Goal: Entertainment & Leisure: Browse casually

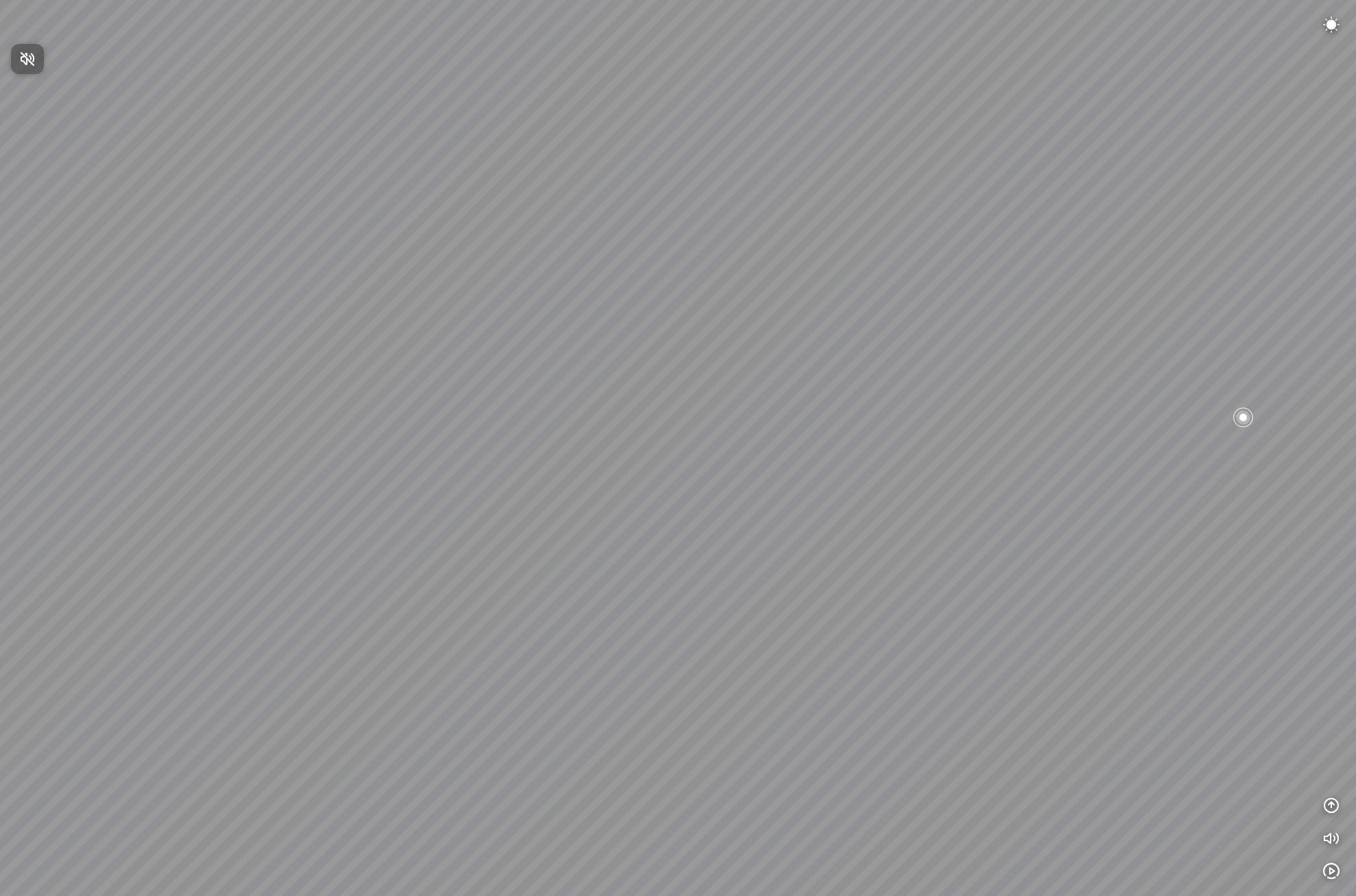
drag, startPoint x: 883, startPoint y: 504, endPoint x: 54, endPoint y: 458, distance: 830.3
click at [162, 386] on div at bounding box center [678, 448] width 1356 height 896
drag, startPoint x: 910, startPoint y: 479, endPoint x: 0, endPoint y: 415, distance: 912.2
click at [231, 386] on div at bounding box center [678, 448] width 1356 height 896
drag, startPoint x: 744, startPoint y: 543, endPoint x: 294, endPoint y: 549, distance: 450.0
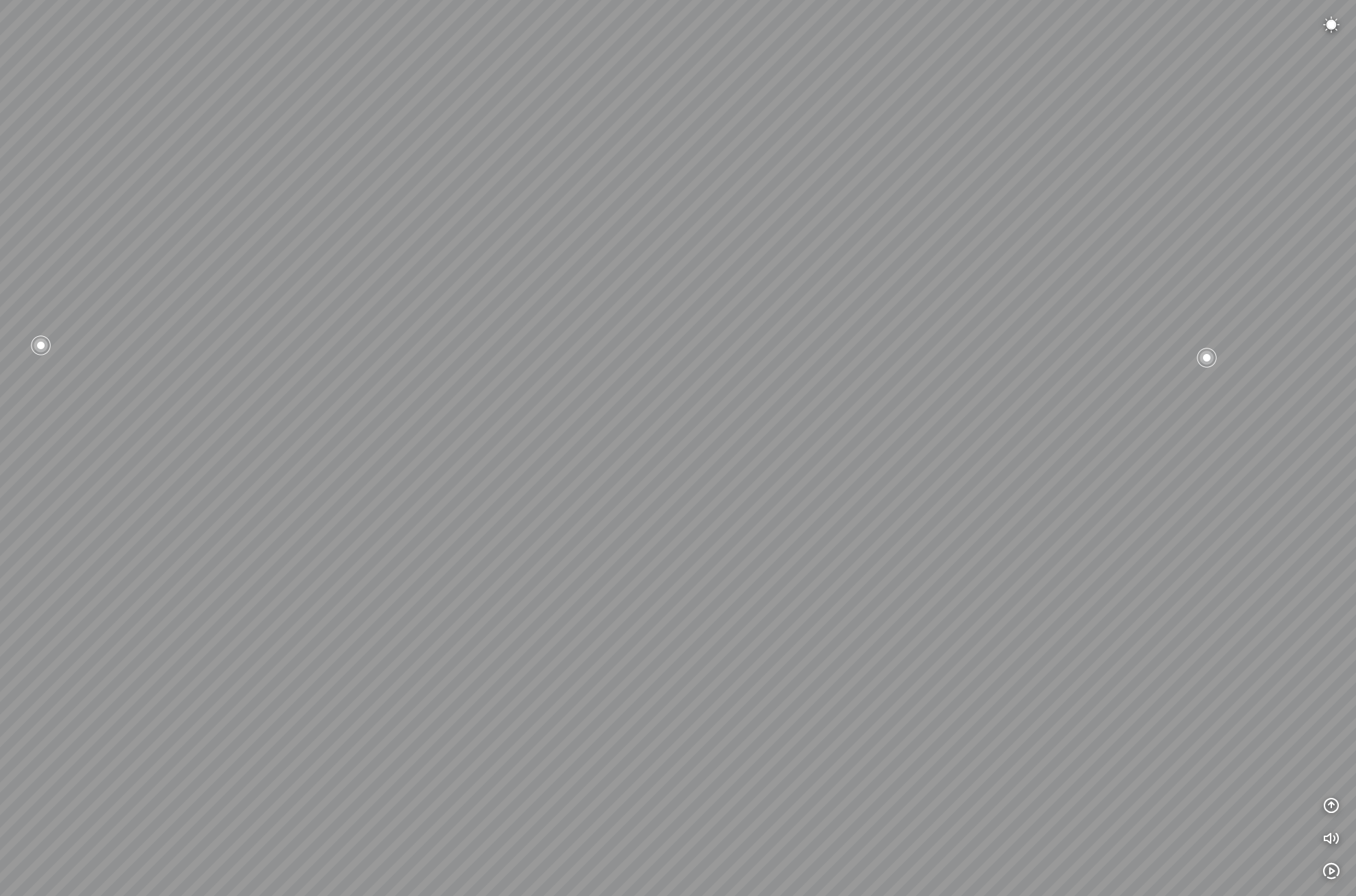
click at [309, 386] on div at bounding box center [678, 448] width 1356 height 896
drag, startPoint x: 326, startPoint y: 541, endPoint x: 444, endPoint y: 602, distance: 132.8
click at [435, 386] on div at bounding box center [678, 448] width 1356 height 896
click at [743, 386] on icon "button" at bounding box center [1331, 838] width 17 height 17
click at [743, 28] on img at bounding box center [1331, 25] width 17 height 17
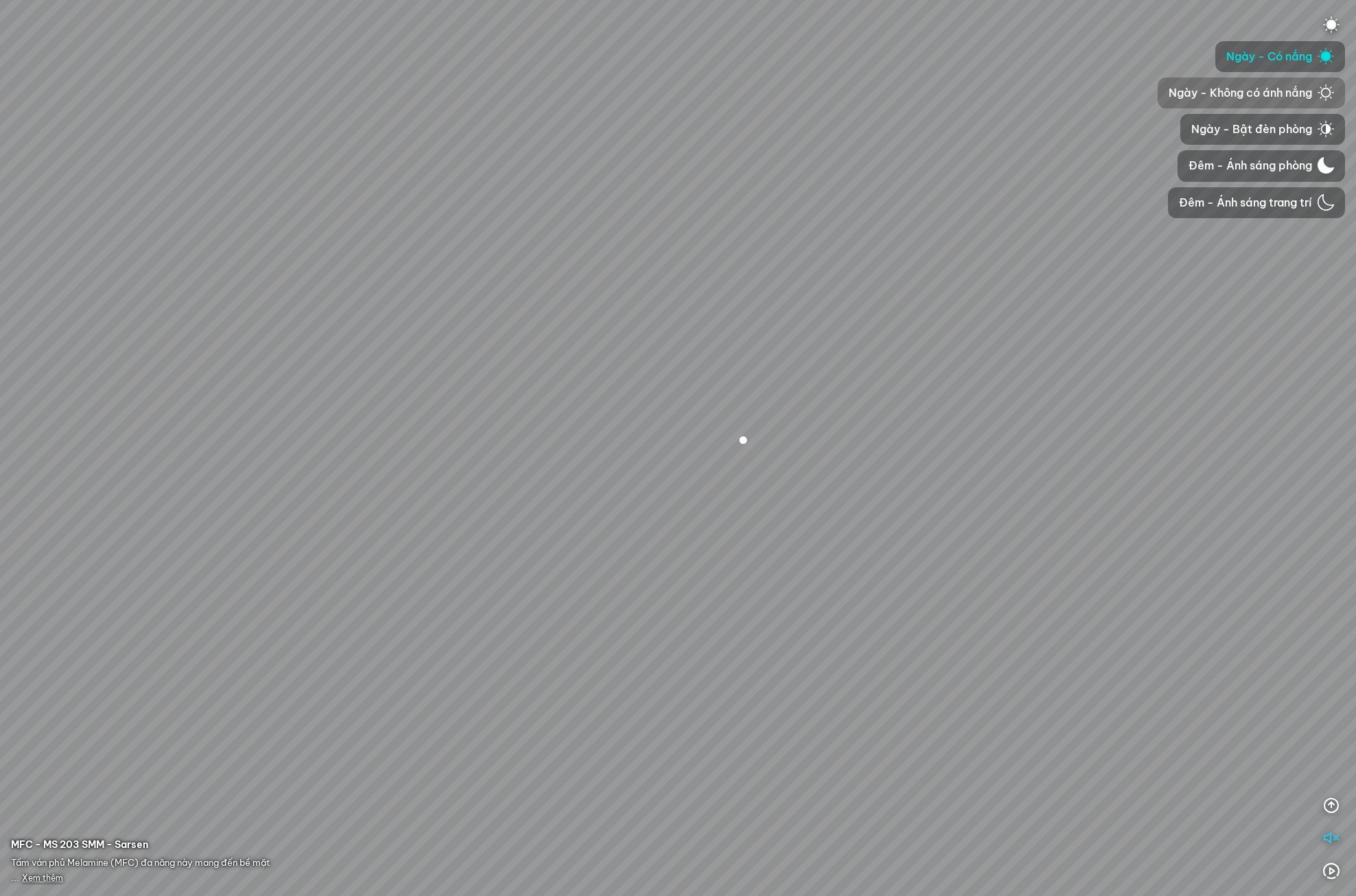
click at [743, 93] on span "Ngày - Không có ánh nắng" at bounding box center [1241, 92] width 143 height 17
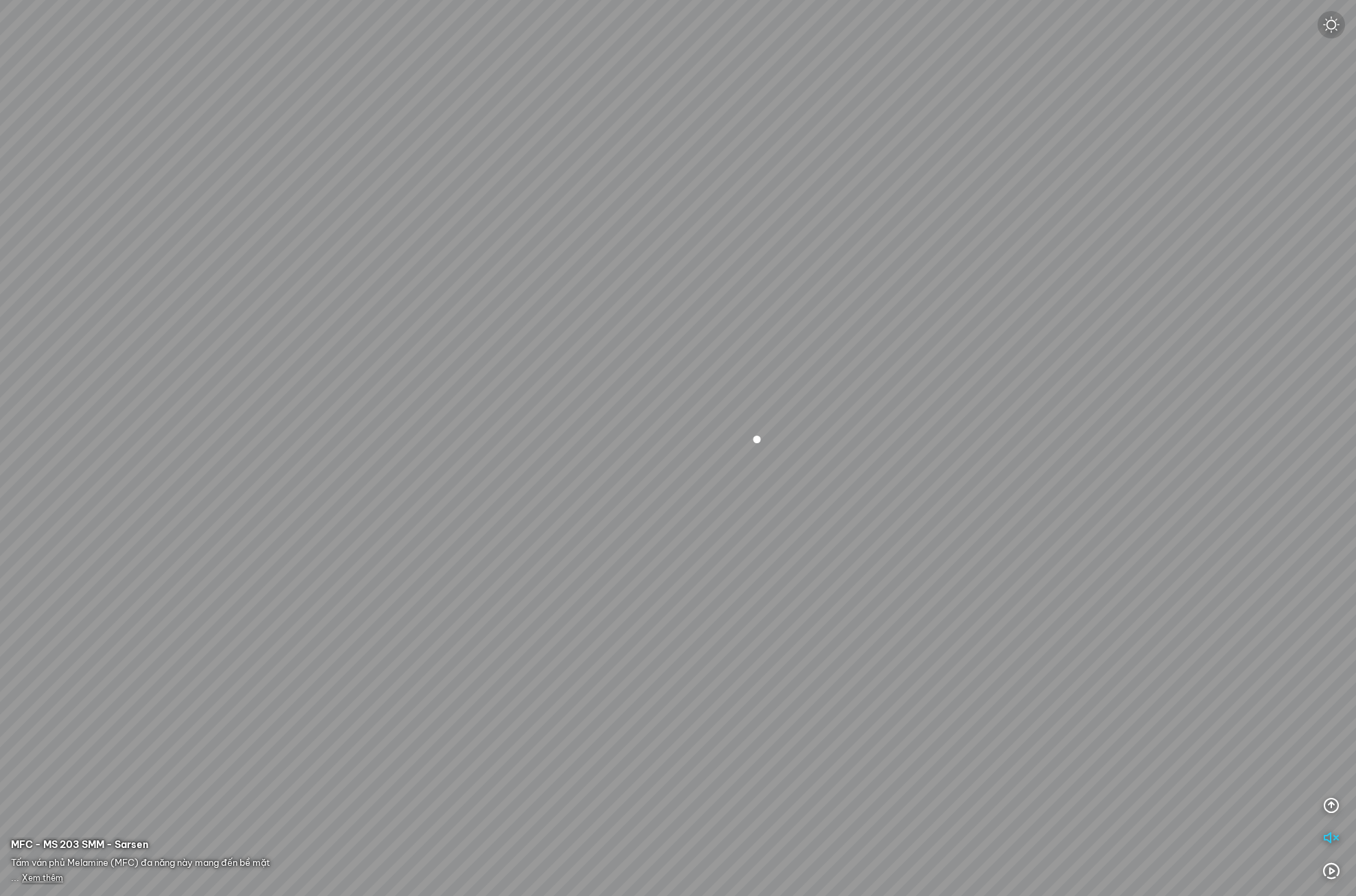
click at [743, 21] on img at bounding box center [1331, 25] width 17 height 17
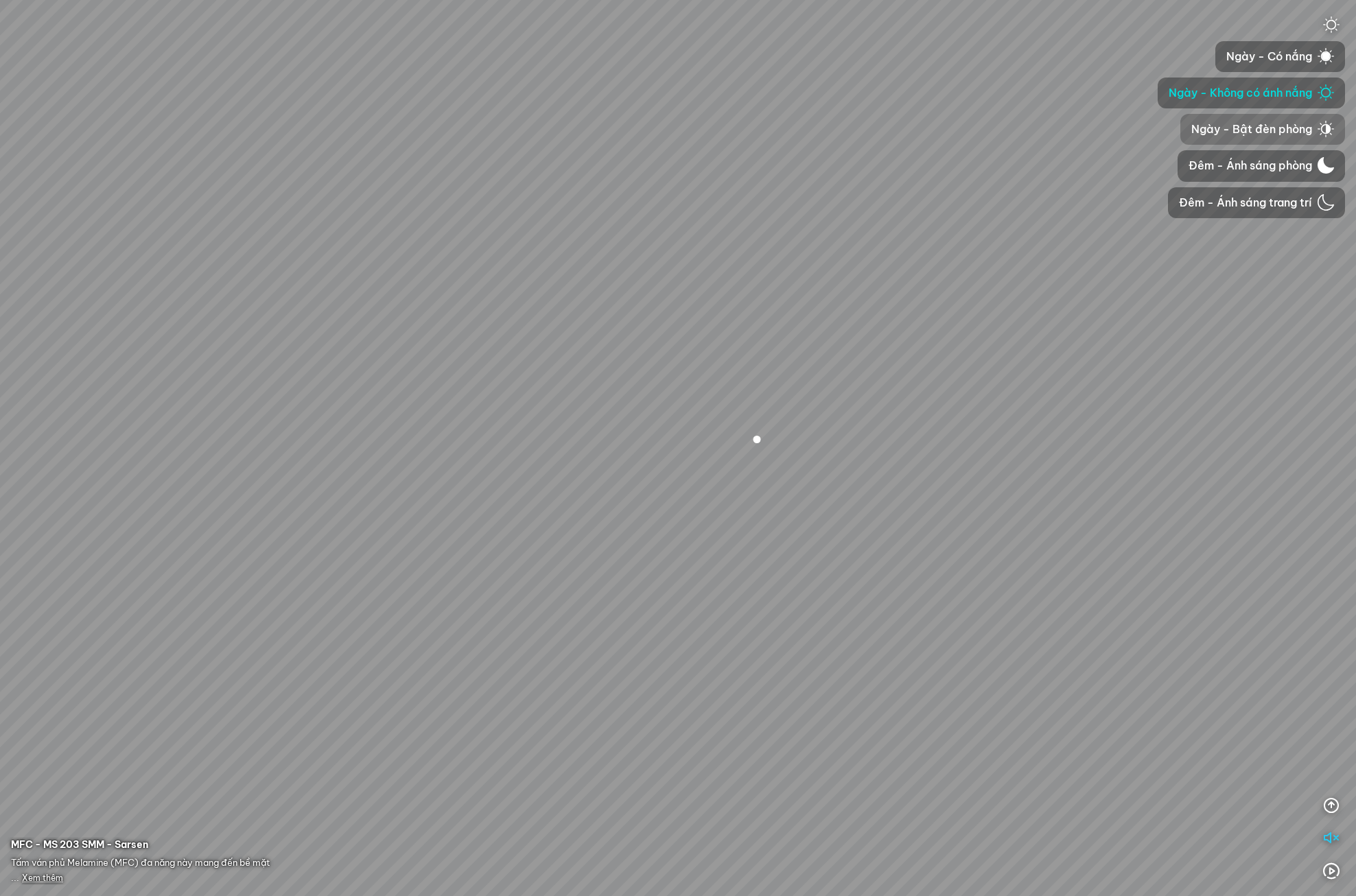
click at [743, 131] on span "Ngày - Bật đèn phòng" at bounding box center [1251, 128] width 120 height 17
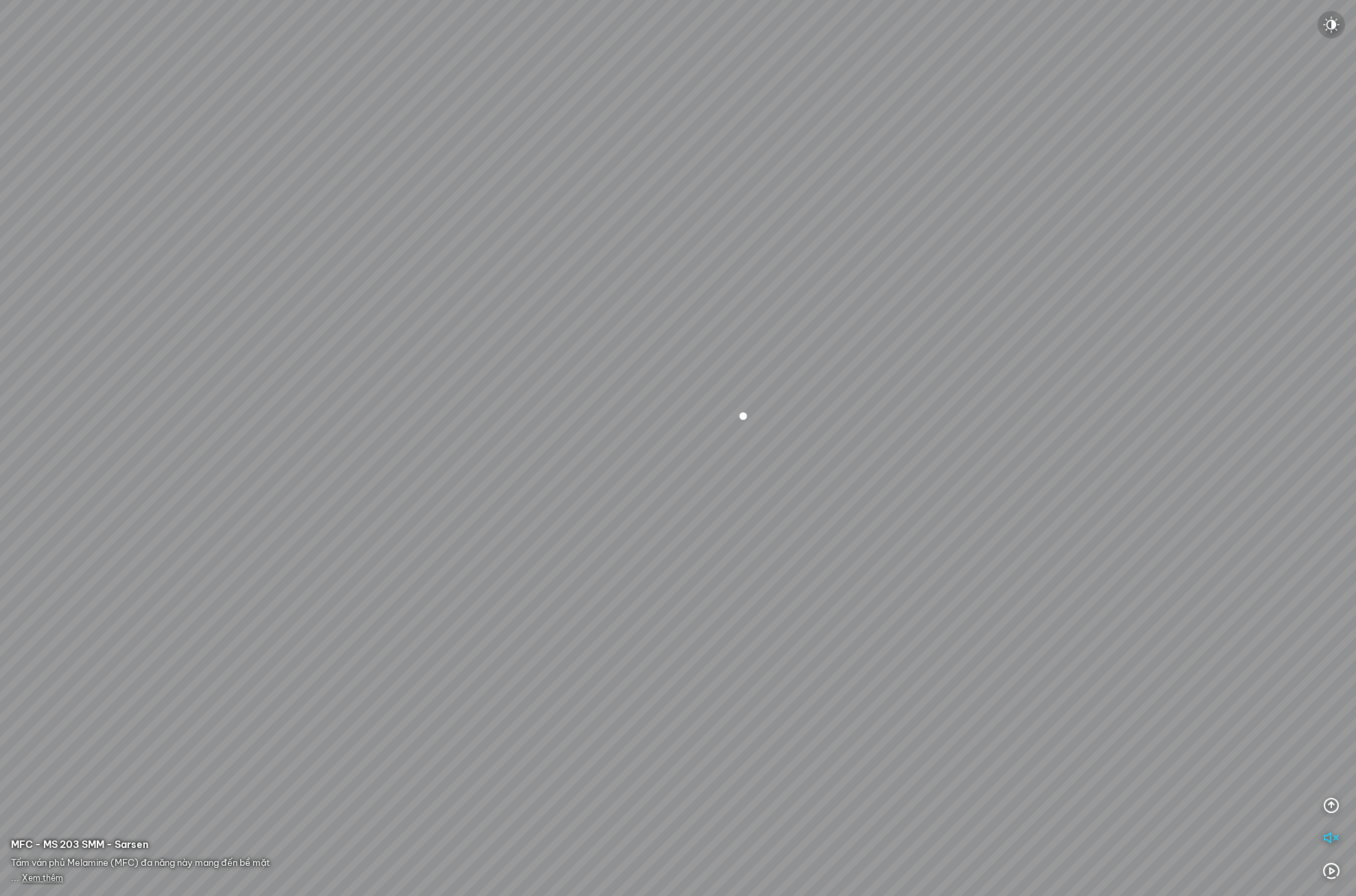
click at [743, 23] on img at bounding box center [1331, 25] width 17 height 17
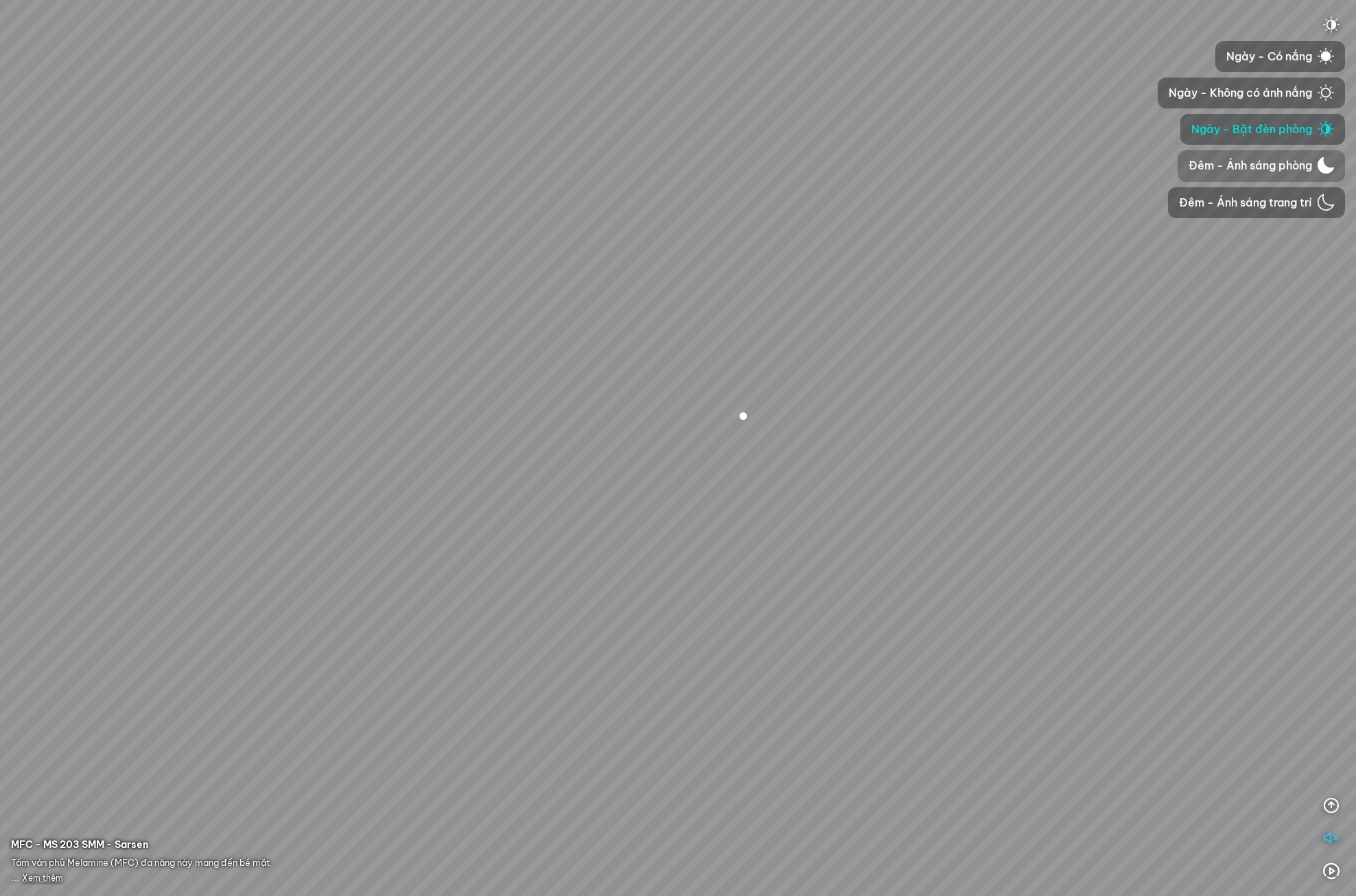
click at [743, 168] on span "Đêm - Ánh sáng phòng" at bounding box center [1251, 165] width 123 height 17
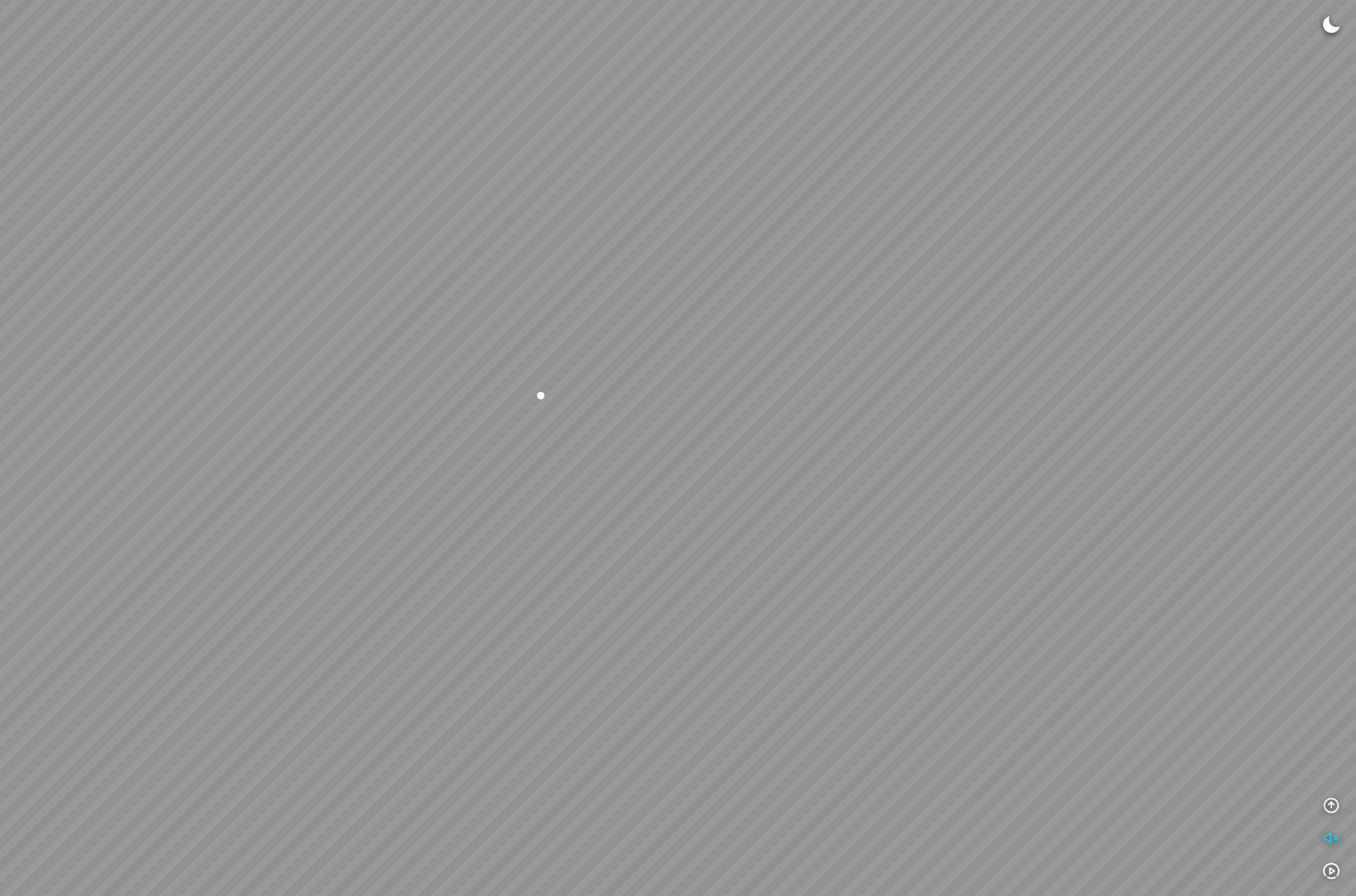
drag, startPoint x: 1115, startPoint y: 308, endPoint x: 952, endPoint y: 300, distance: 163.2
click at [743, 300] on div "MFC - MS 203 SMM - Sarsen MFC - MS 203 SMM - Sarsen" at bounding box center [678, 448] width 1356 height 896
drag, startPoint x: 985, startPoint y: 351, endPoint x: 1103, endPoint y: 359, distance: 118.3
click at [743, 359] on div "MFC - MS 203 SMM - Sarsen MFC - MS 203 SMM - Sarsen" at bounding box center [678, 448] width 1356 height 896
drag, startPoint x: 1097, startPoint y: 364, endPoint x: 800, endPoint y: 335, distance: 298.4
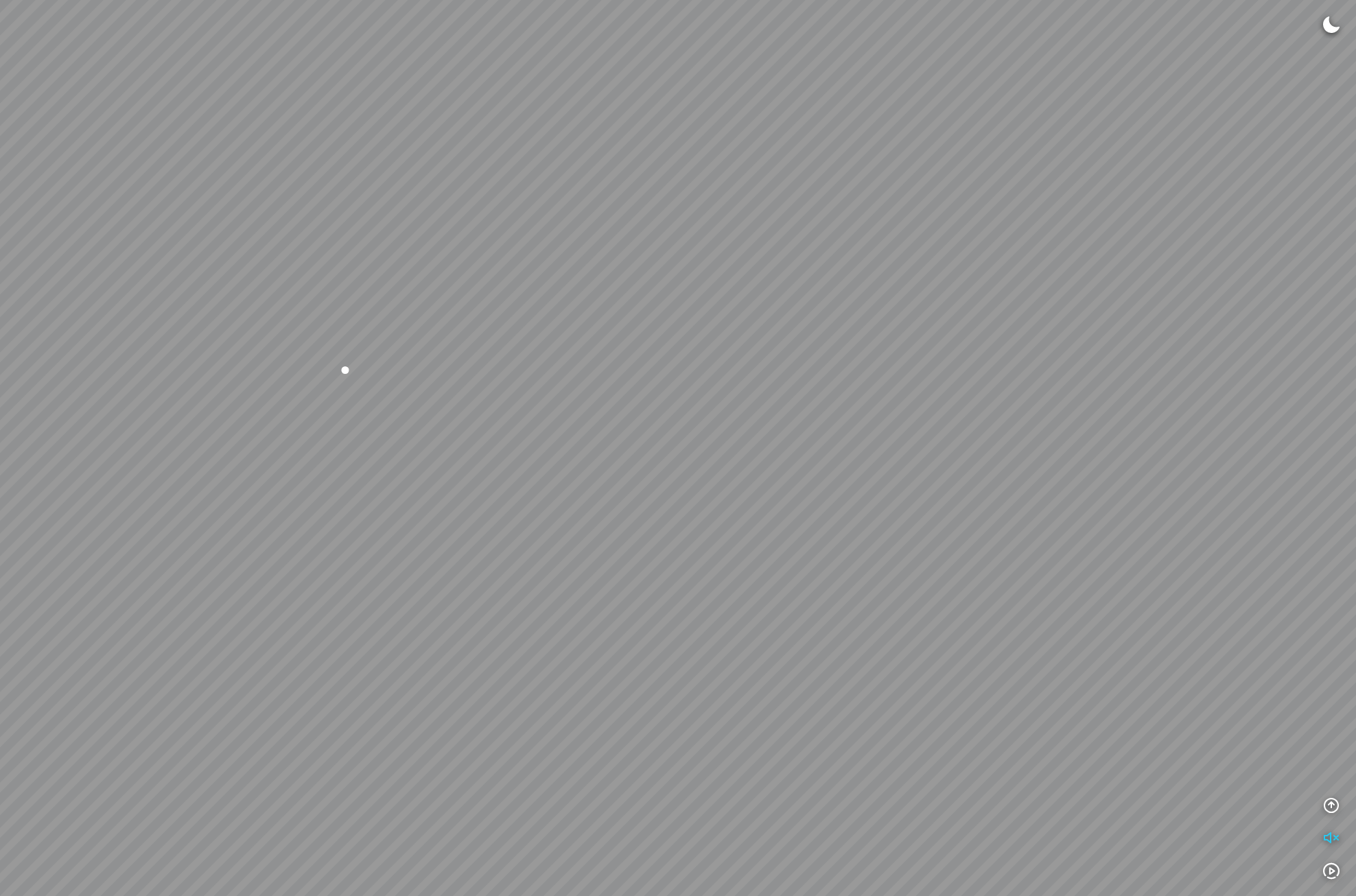
click at [743, 335] on div "MFC - MS 203 SMM - Sarsen MFC - MS 203 SMM - Sarsen" at bounding box center [678, 448] width 1356 height 896
drag, startPoint x: 858, startPoint y: 309, endPoint x: 749, endPoint y: 291, distance: 110.5
click at [743, 291] on div "MFC - MS 203 SMM - Sarsen MFC - MS 203 SMM - Sarsen" at bounding box center [678, 448] width 1356 height 896
drag, startPoint x: 849, startPoint y: 277, endPoint x: 803, endPoint y: 276, distance: 46.0
click at [743, 276] on div "MFC - MS 203 SMM - Sarsen MFC - MS 203 SMM - Sarsen" at bounding box center [678, 448] width 1356 height 896
